Goal: Task Accomplishment & Management: Manage account settings

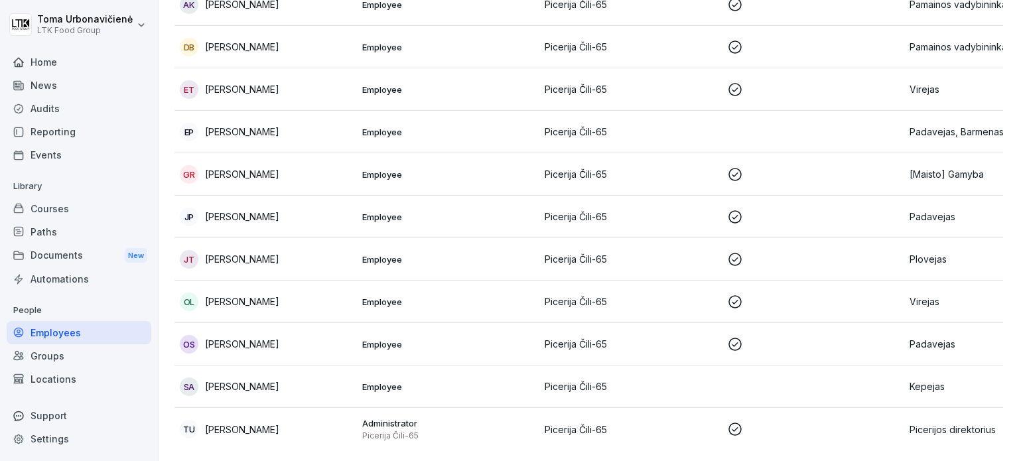
scroll to position [186, 0]
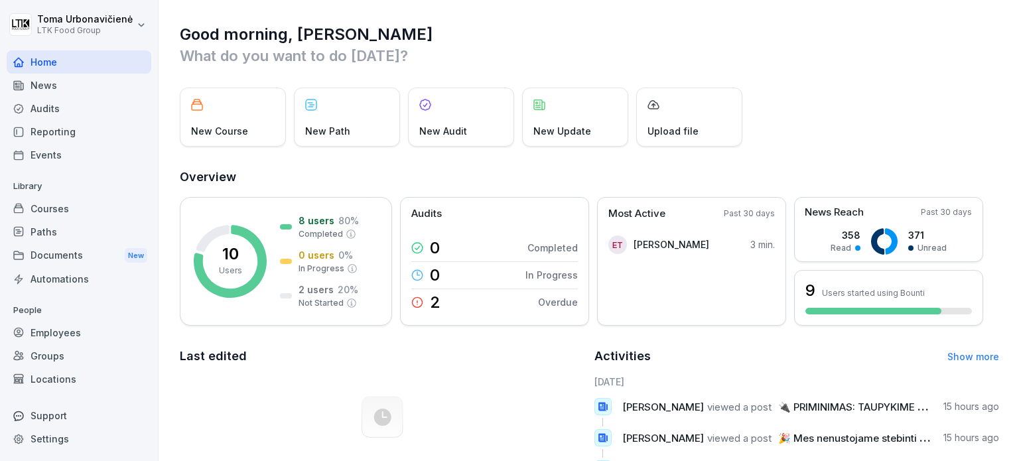
click at [46, 229] on div "Paths" at bounding box center [79, 231] width 145 height 23
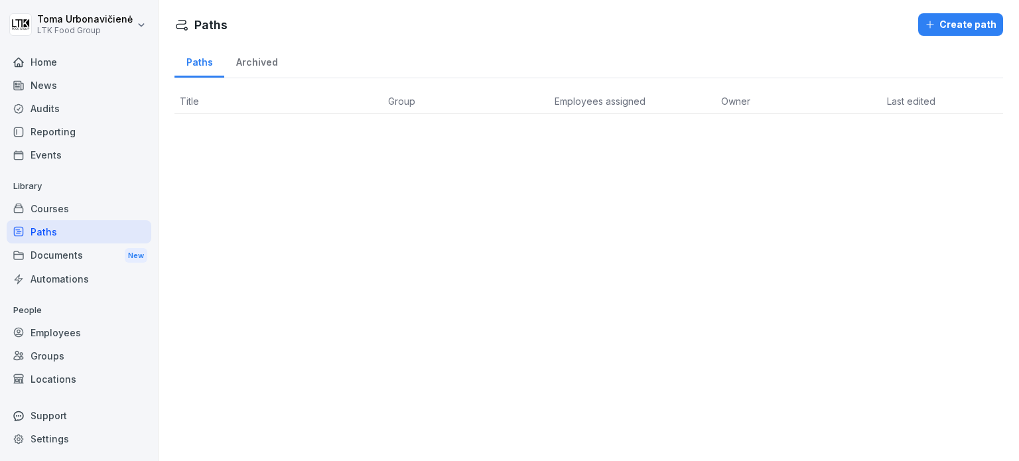
click at [48, 202] on div "Courses" at bounding box center [79, 208] width 145 height 23
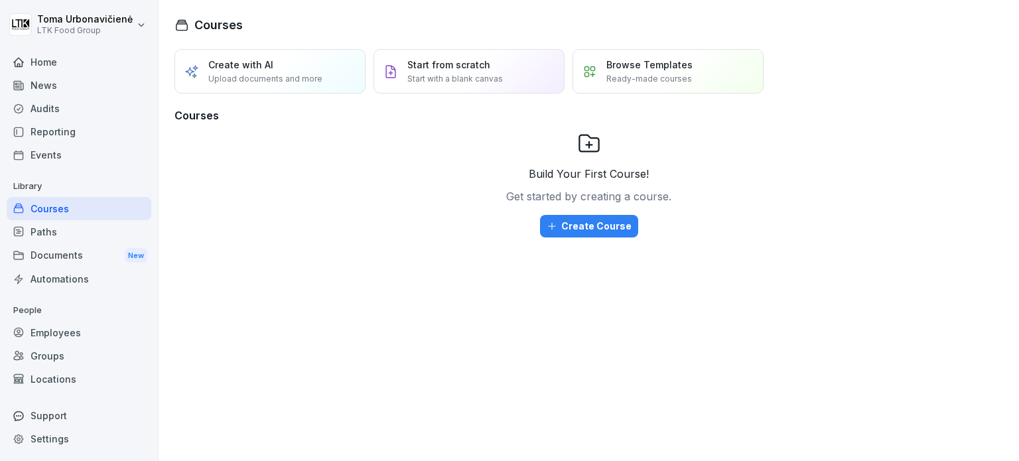
click at [42, 151] on div "Events" at bounding box center [79, 154] width 145 height 23
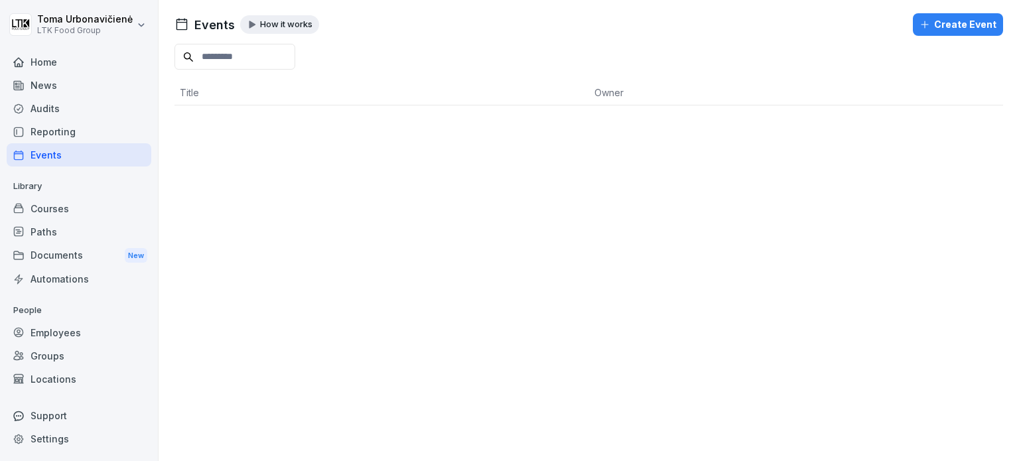
click at [49, 222] on div "Paths" at bounding box center [79, 231] width 145 height 23
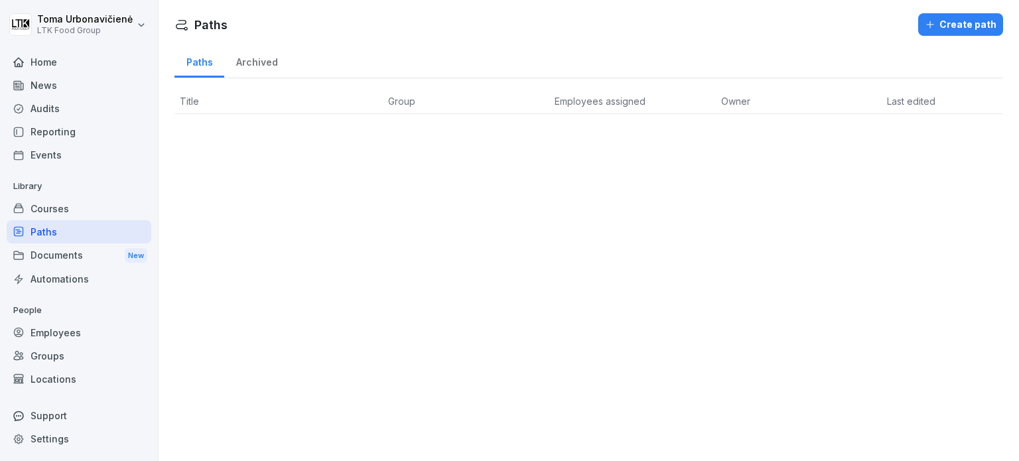
click at [56, 273] on div "Automations" at bounding box center [79, 278] width 145 height 23
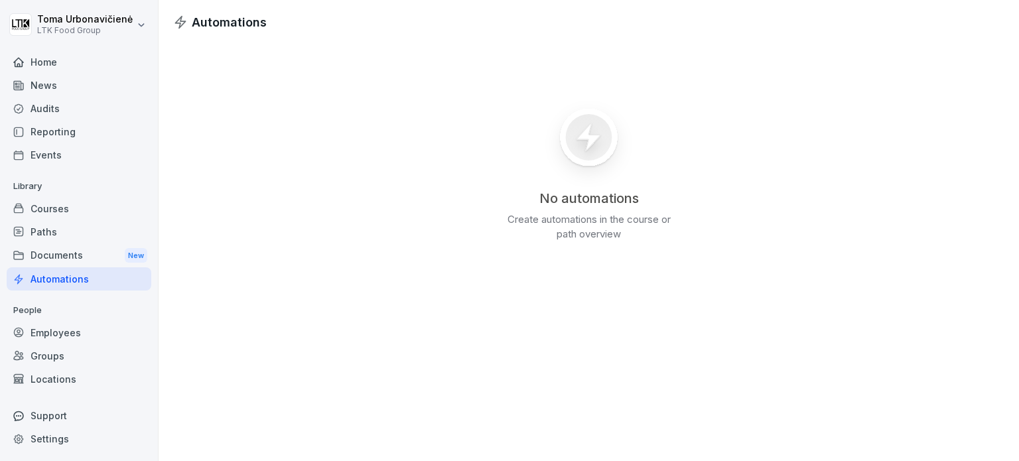
click at [50, 323] on div "Employees" at bounding box center [79, 332] width 145 height 23
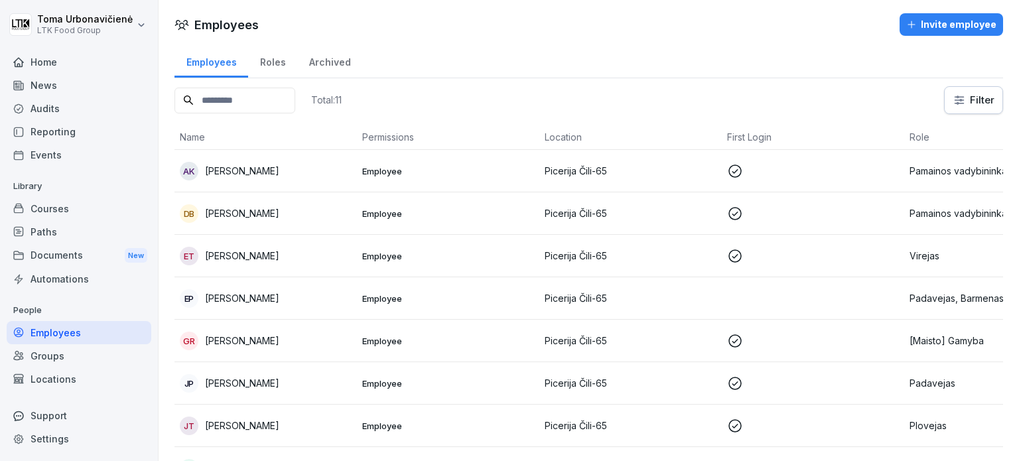
click at [40, 153] on div "Events" at bounding box center [79, 154] width 145 height 23
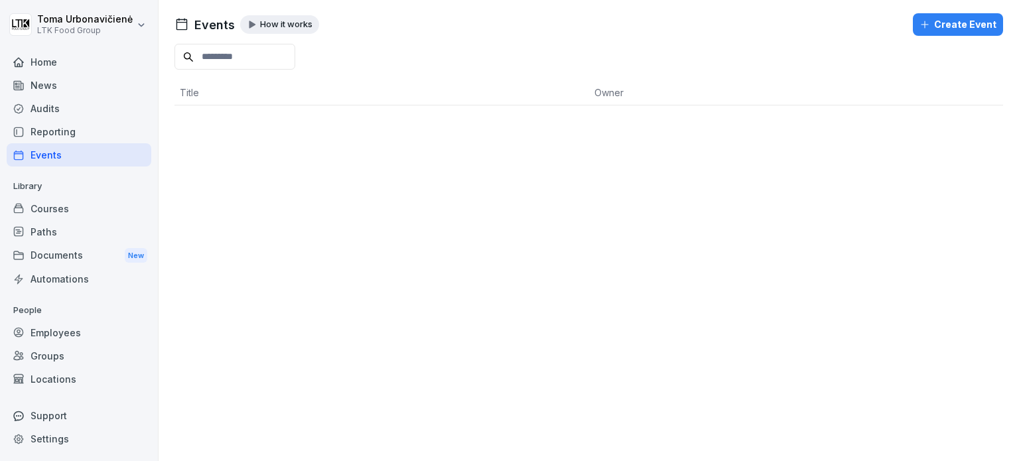
click at [35, 202] on div "Courses" at bounding box center [79, 208] width 145 height 23
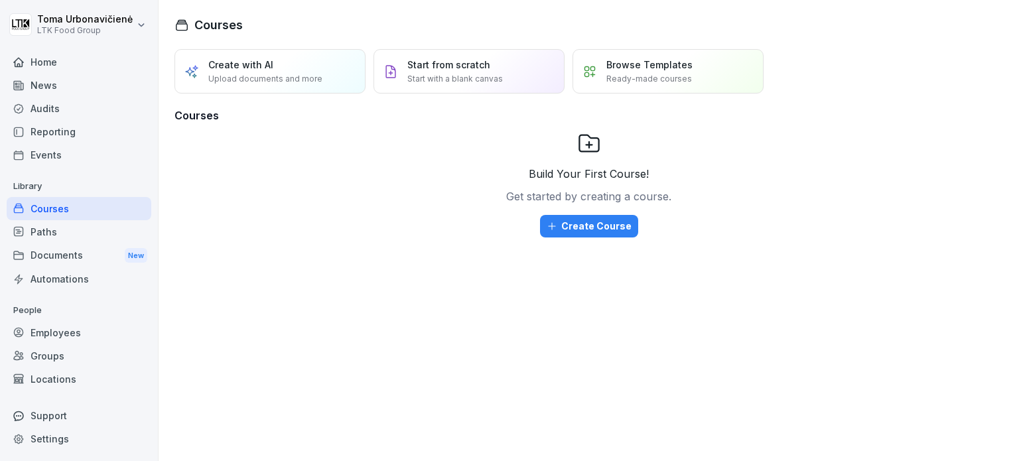
click at [29, 221] on div "Paths" at bounding box center [79, 231] width 145 height 23
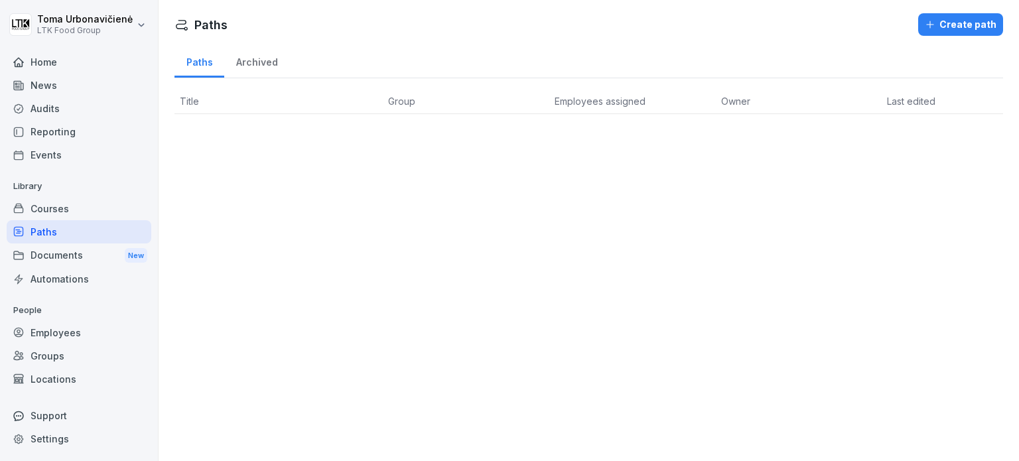
click at [40, 246] on div "Documents New" at bounding box center [79, 255] width 145 height 25
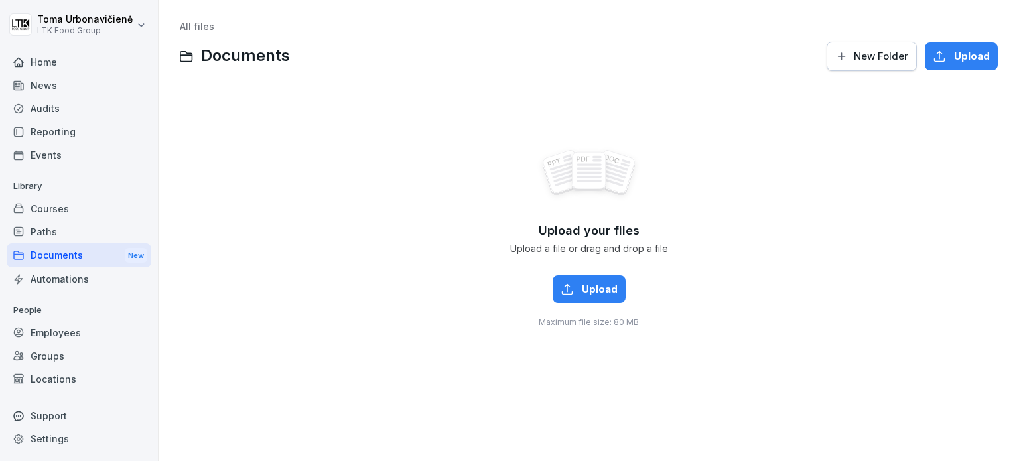
click at [48, 265] on div "Documents New" at bounding box center [79, 255] width 145 height 25
click at [48, 274] on div "Automations" at bounding box center [79, 278] width 145 height 23
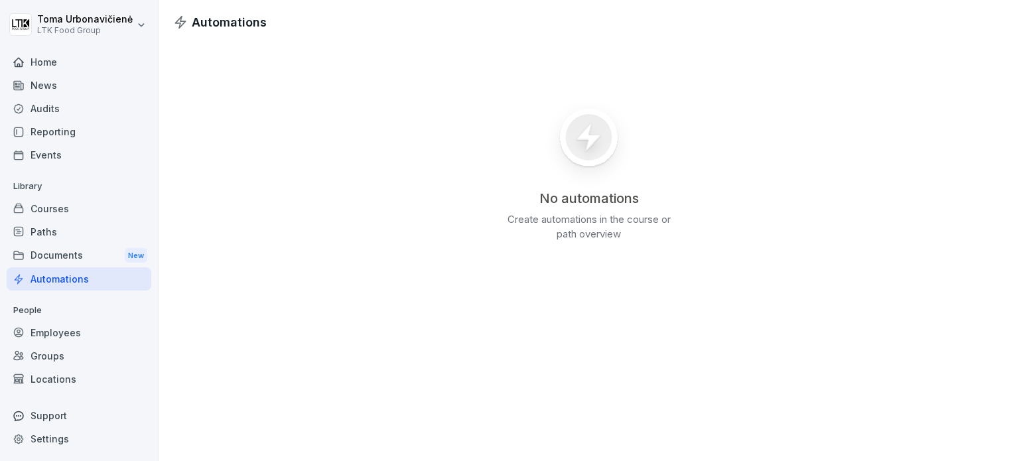
click at [54, 334] on div "Employees" at bounding box center [79, 332] width 145 height 23
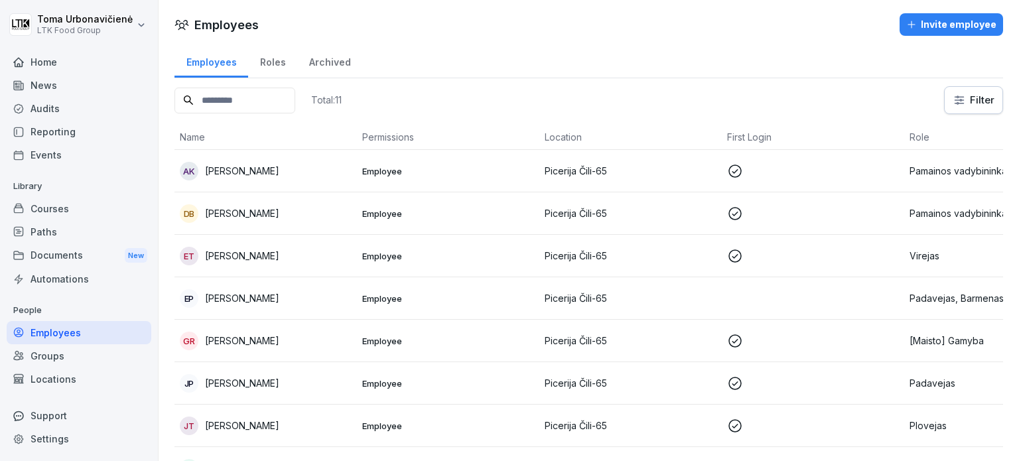
click at [54, 353] on div "Groups" at bounding box center [79, 355] width 145 height 23
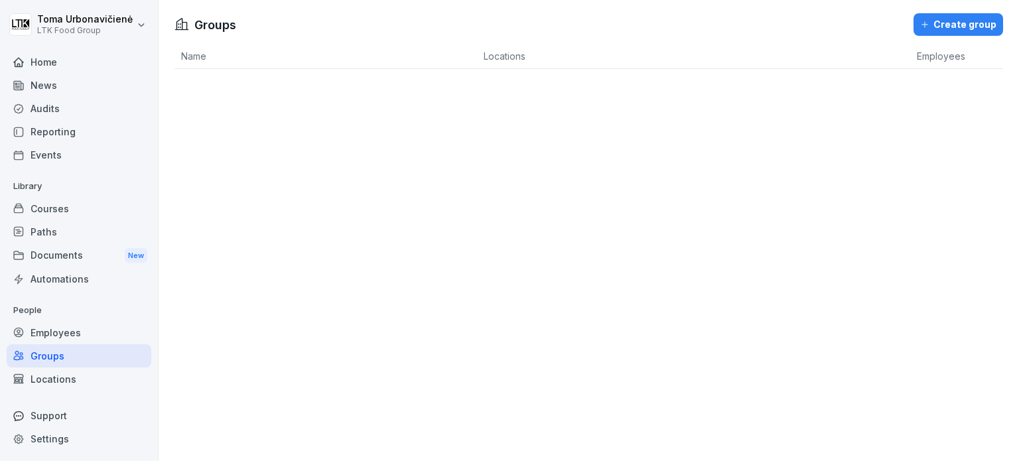
click at [42, 377] on div "Locations" at bounding box center [79, 378] width 145 height 23
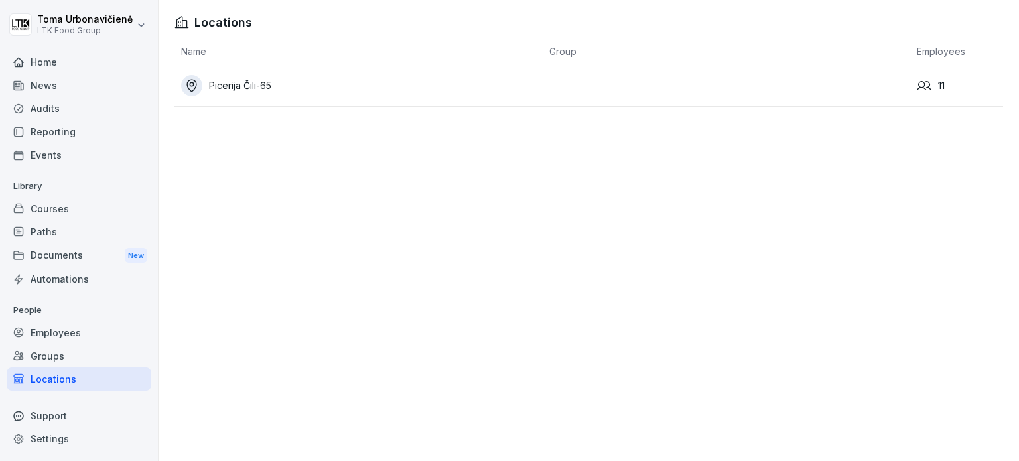
click at [239, 85] on div "Picerija Čili-65" at bounding box center [361, 85] width 361 height 21
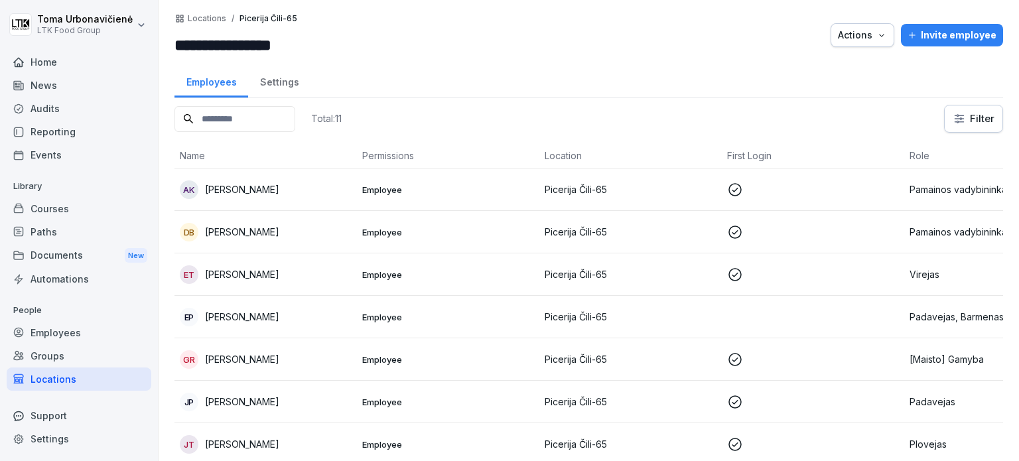
click at [280, 84] on div "Settings" at bounding box center [279, 81] width 62 height 34
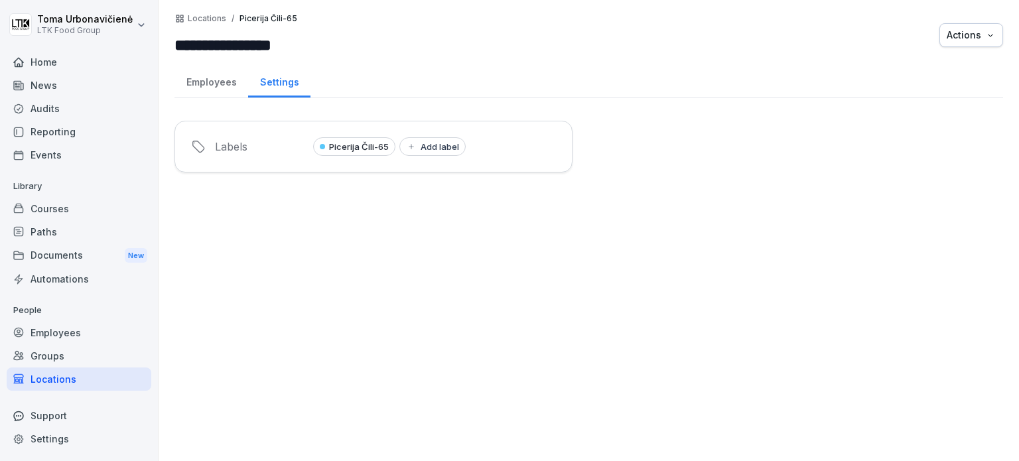
click at [208, 84] on div "Employees" at bounding box center [211, 81] width 74 height 34
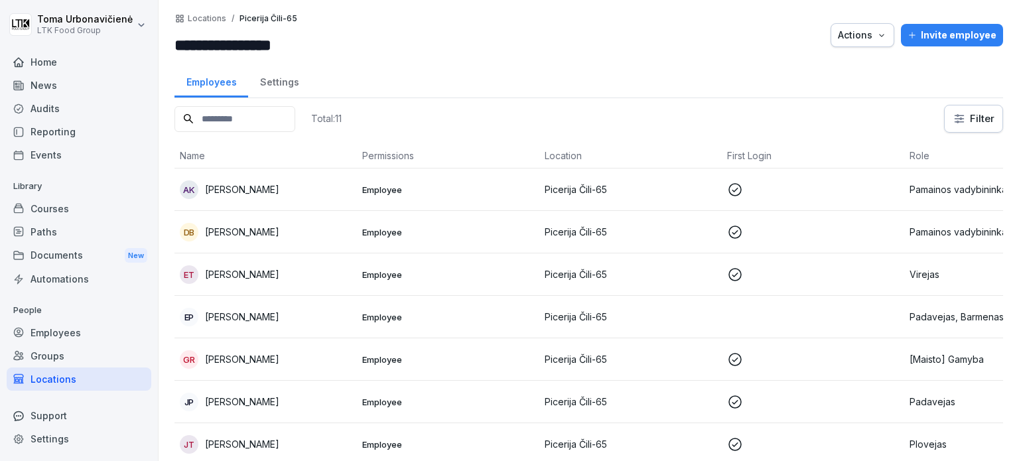
click at [31, 204] on div "Courses" at bounding box center [79, 208] width 145 height 23
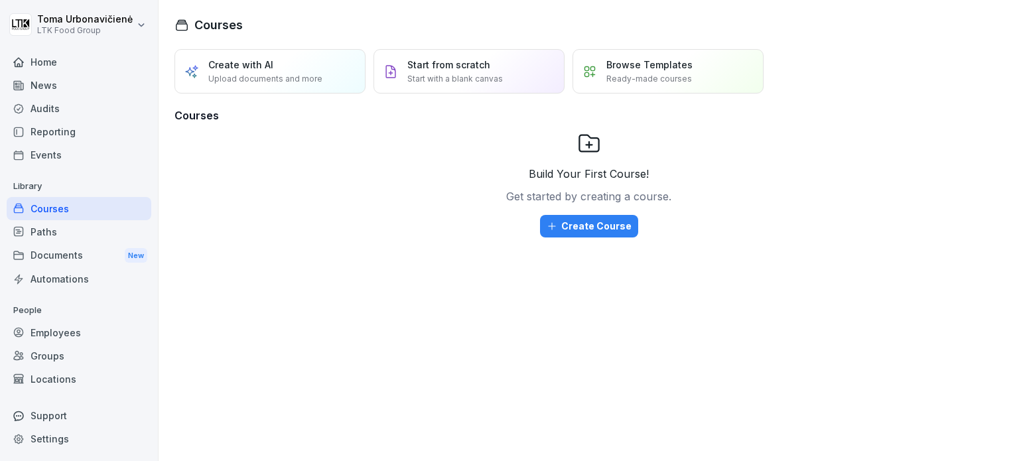
click at [50, 260] on div "Documents New" at bounding box center [79, 255] width 145 height 25
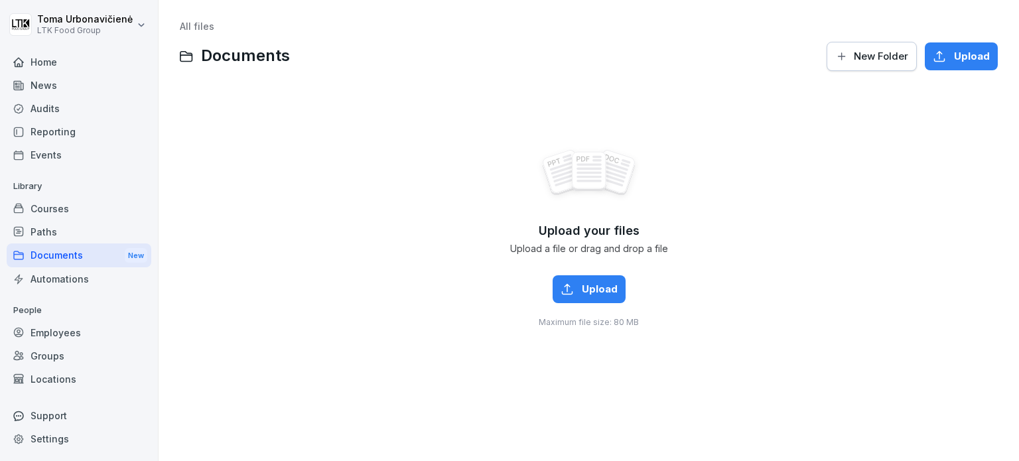
click at [43, 229] on div "Paths" at bounding box center [79, 231] width 145 height 23
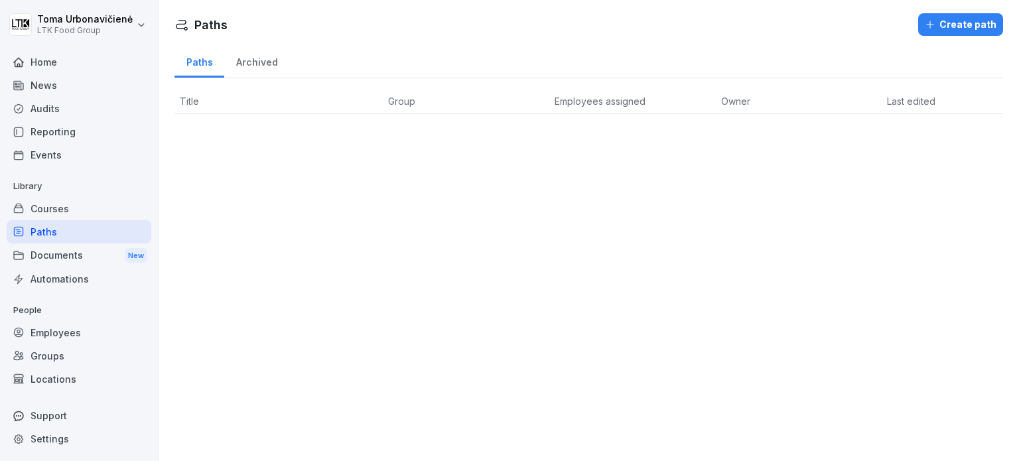
click at [51, 52] on div "Home" at bounding box center [79, 61] width 145 height 23
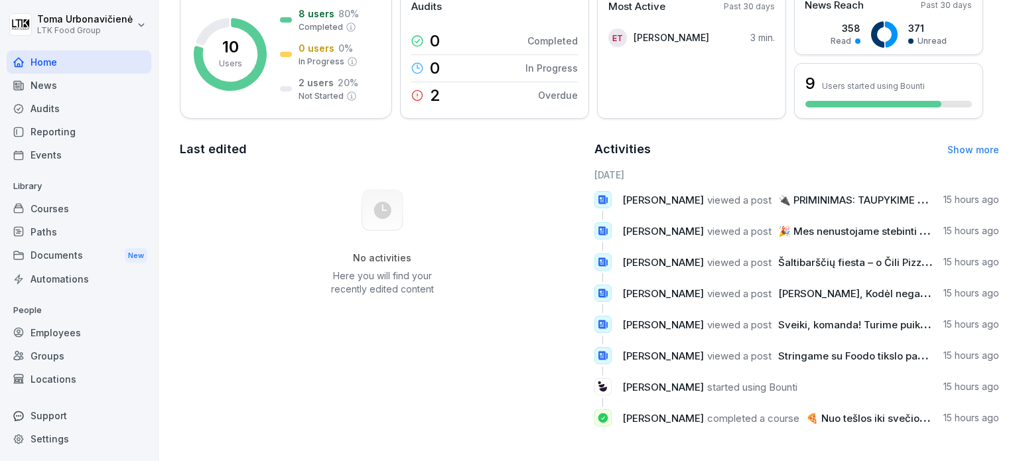
scroll to position [217, 0]
click at [951, 144] on link "Show more" at bounding box center [973, 149] width 52 height 11
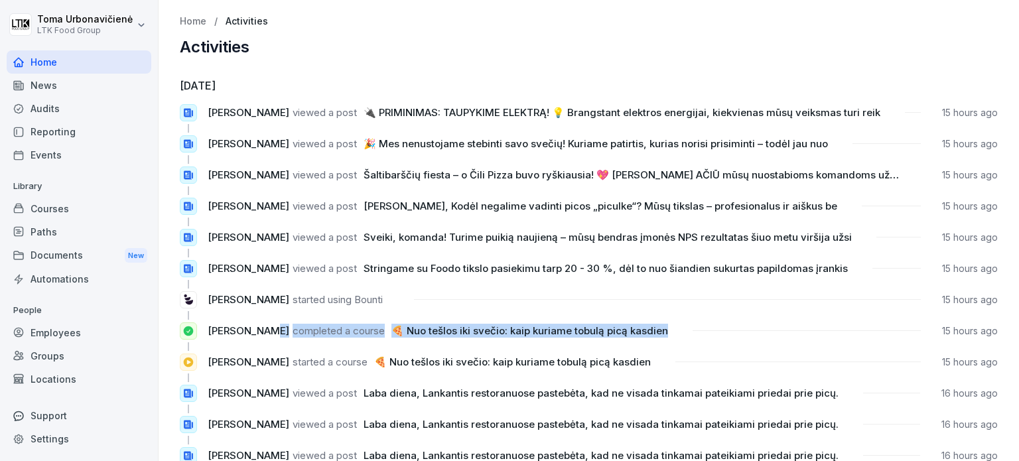
drag, startPoint x: 263, startPoint y: 334, endPoint x: 764, endPoint y: 336, distance: 501.3
click at [764, 336] on div "[PERSON_NAME] completed a course 🍕 Nuo tešlos iki svečio: kaip kuriame tobulą p…" at bounding box center [589, 330] width 818 height 17
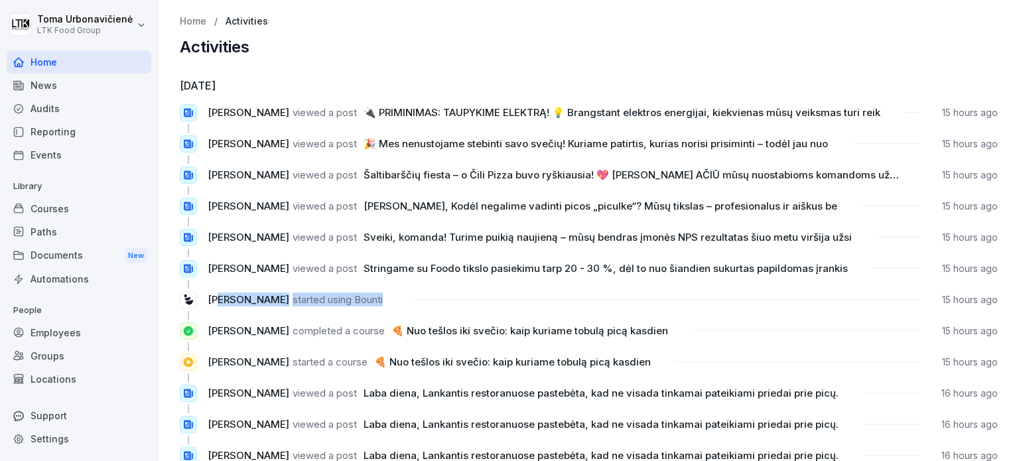
drag, startPoint x: 233, startPoint y: 303, endPoint x: 445, endPoint y: 302, distance: 212.2
click at [447, 299] on div "[PERSON_NAME] started using Bounti 15 hours ago" at bounding box center [589, 299] width 818 height 17
click at [58, 76] on div "News" at bounding box center [79, 85] width 145 height 23
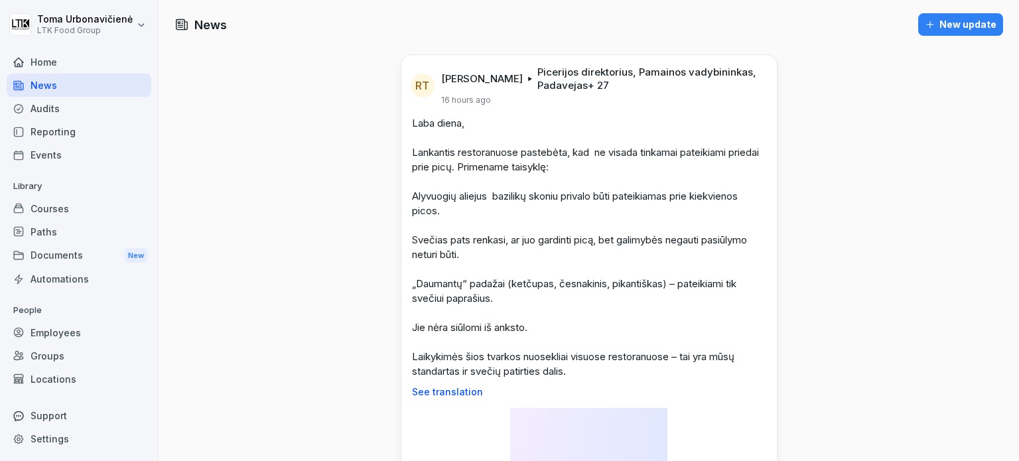
click at [46, 107] on div "Audits" at bounding box center [79, 108] width 145 height 23
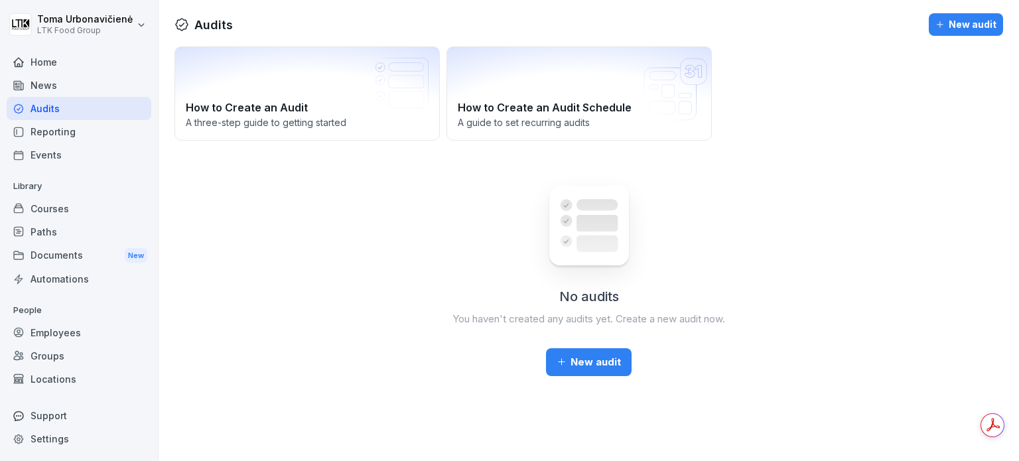
click at [34, 143] on div "Events" at bounding box center [79, 154] width 145 height 23
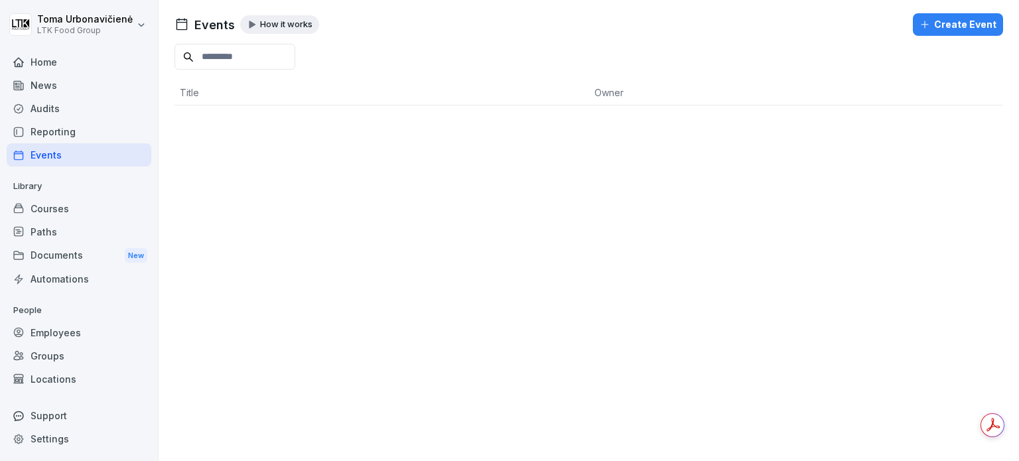
click at [34, 131] on div "Reporting" at bounding box center [79, 131] width 145 height 23
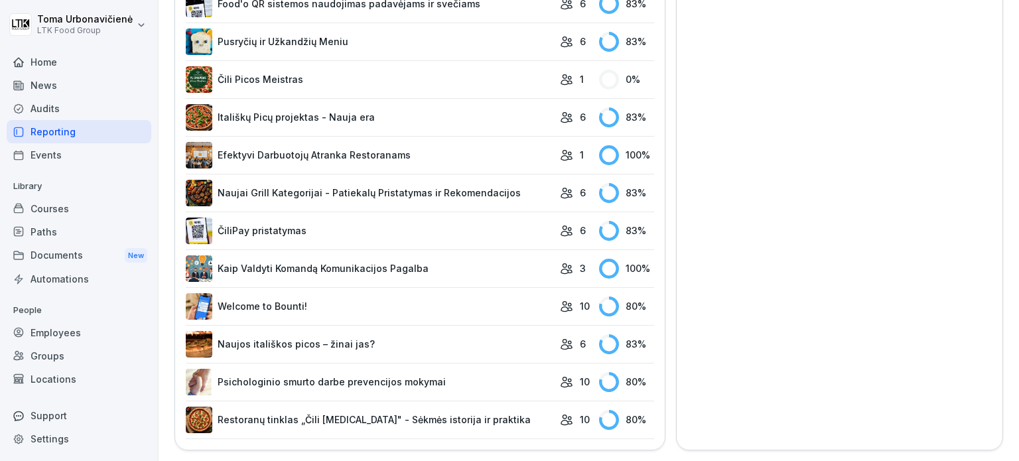
scroll to position [390, 0]
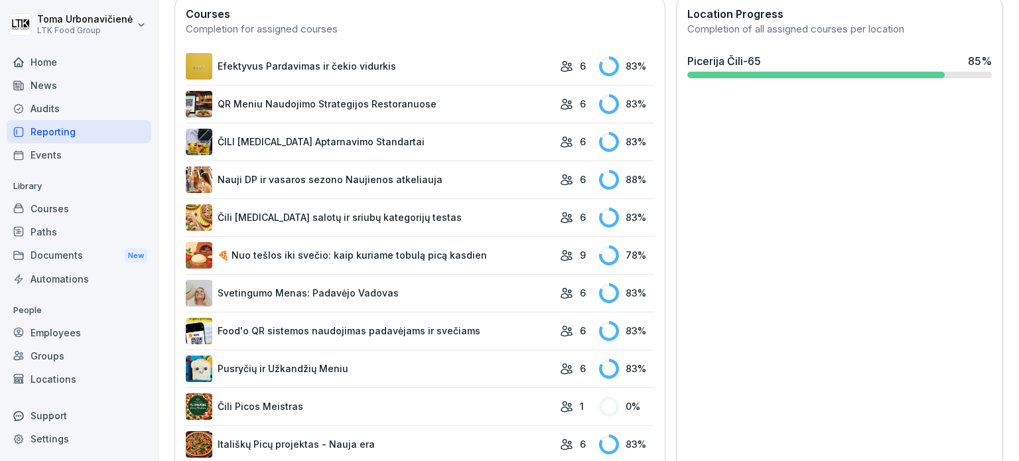
click at [560, 62] on icon at bounding box center [566, 66] width 13 height 13
click at [553, 64] on td "6" at bounding box center [572, 67] width 39 height 38
click at [642, 60] on div "83 %" at bounding box center [626, 66] width 55 height 20
click at [521, 63] on link "Efektyvus Pardavimas ir čekio vidurkis" at bounding box center [369, 66] width 367 height 27
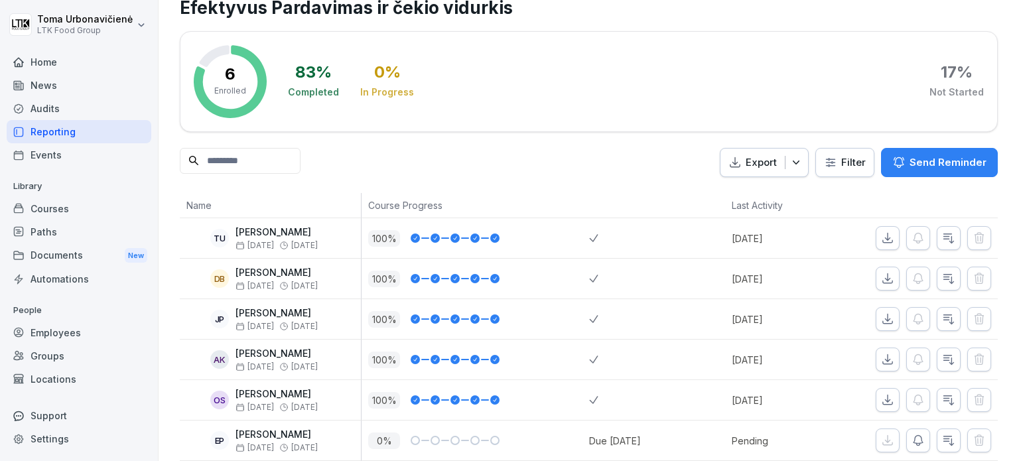
scroll to position [67, 0]
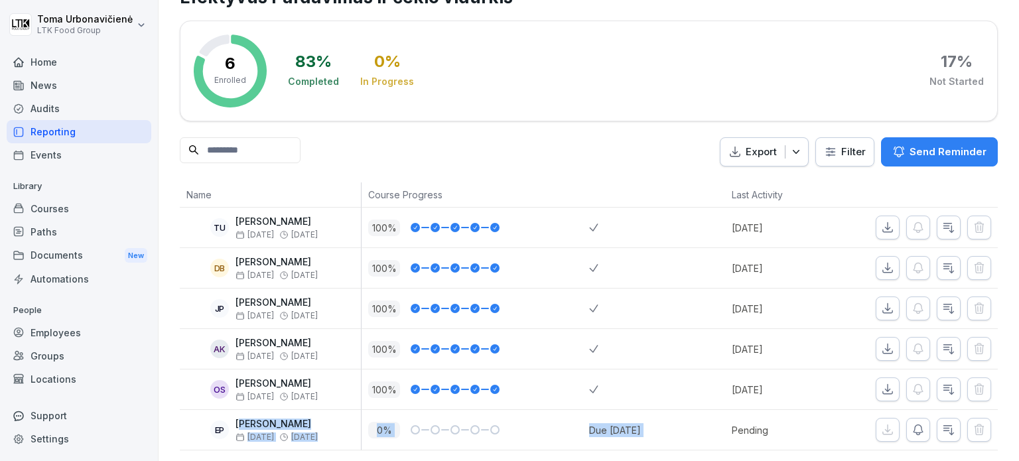
drag, startPoint x: 241, startPoint y: 400, endPoint x: 709, endPoint y: 392, distance: 467.6
click at [708, 410] on tr "EP [PERSON_NAME] Sep [DATE] 0 % Due [DATE] Pending" at bounding box center [589, 430] width 818 height 40
click at [637, 52] on div "83 % Completed 0 % In Progress 17 % Not Started" at bounding box center [636, 70] width 696 height 73
click at [911, 423] on icon "button" at bounding box center [917, 429] width 13 height 13
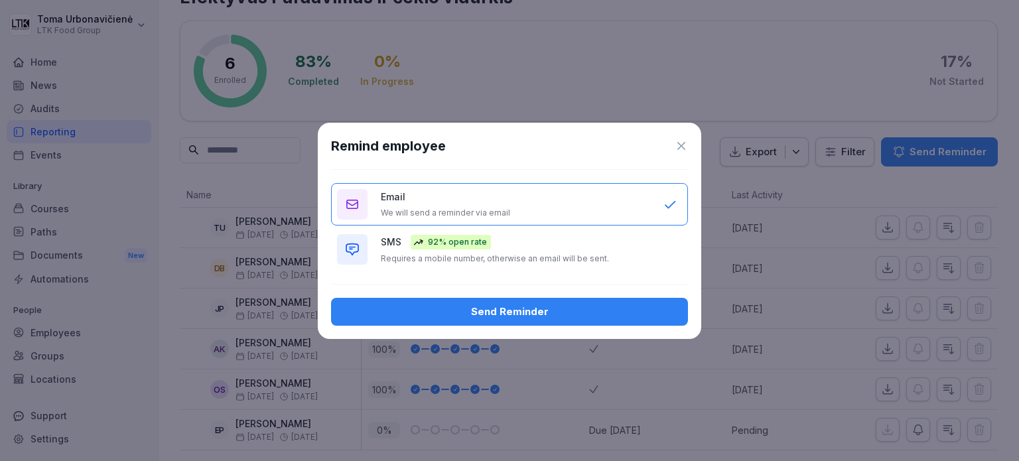
click at [422, 245] on icon "button" at bounding box center [418, 242] width 11 height 11
click at [505, 314] on div "Send Reminder" at bounding box center [510, 311] width 336 height 15
